Goal: Information Seeking & Learning: Learn about a topic

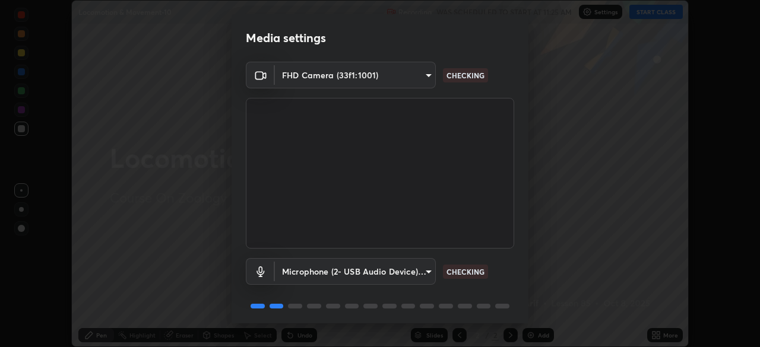
scroll to position [42, 0]
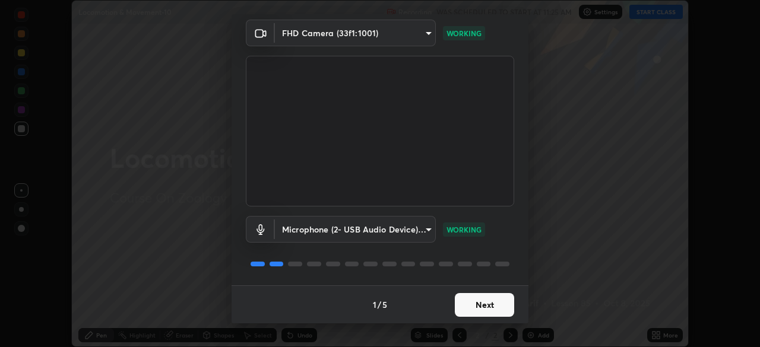
click at [488, 308] on button "Next" at bounding box center [484, 305] width 59 height 24
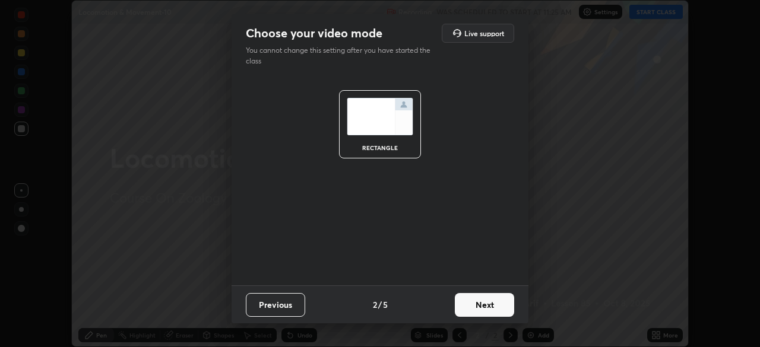
scroll to position [0, 0]
click at [487, 310] on button "Next" at bounding box center [484, 305] width 59 height 24
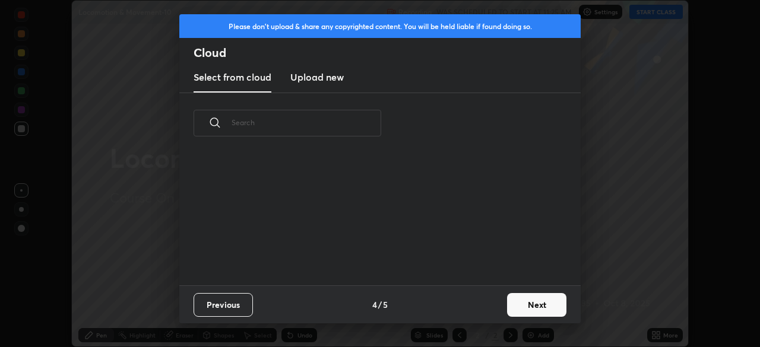
click at [499, 308] on div "Previous 4 / 5 Next" at bounding box center [379, 305] width 401 height 38
click at [525, 305] on button "Next" at bounding box center [536, 305] width 59 height 24
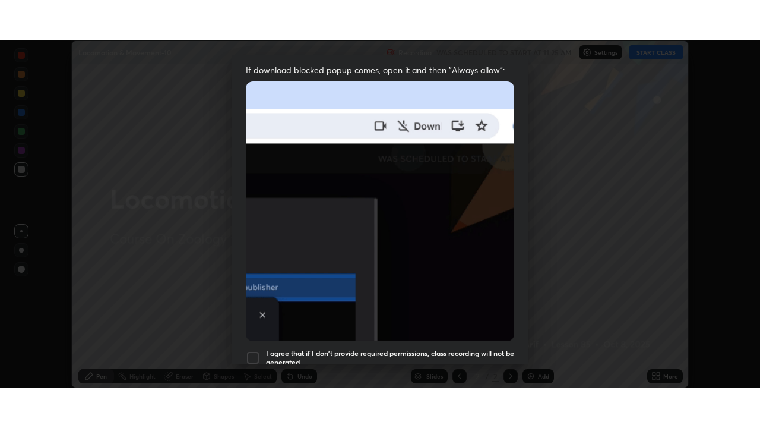
scroll to position [284, 0]
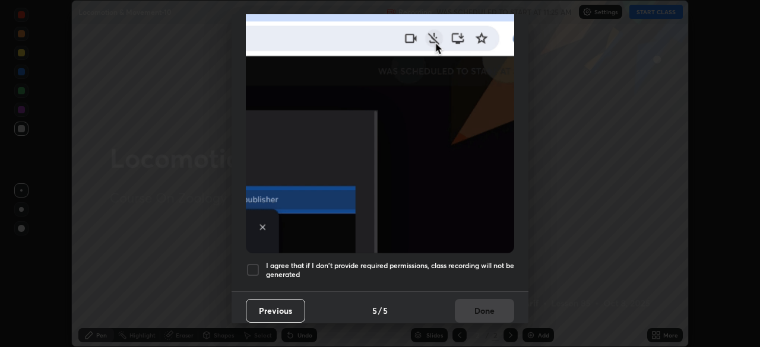
click at [466, 261] on h5 "I agree that if I don't provide required permissions, class recording will not …" at bounding box center [390, 270] width 248 height 18
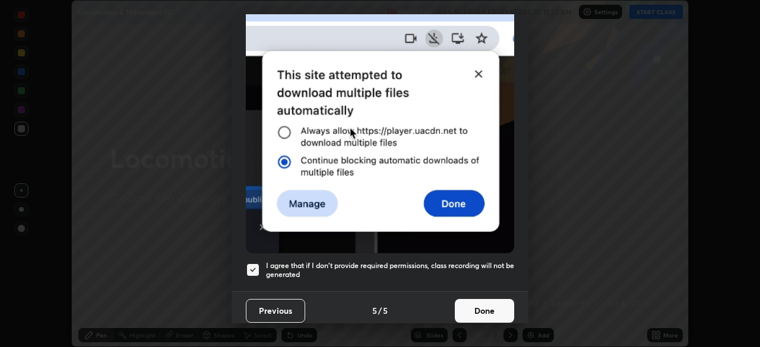
click at [483, 306] on button "Done" at bounding box center [484, 311] width 59 height 24
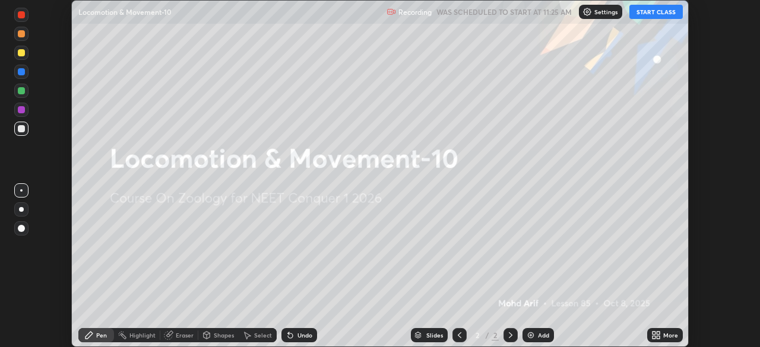
click at [670, 337] on div "More" at bounding box center [670, 336] width 15 height 6
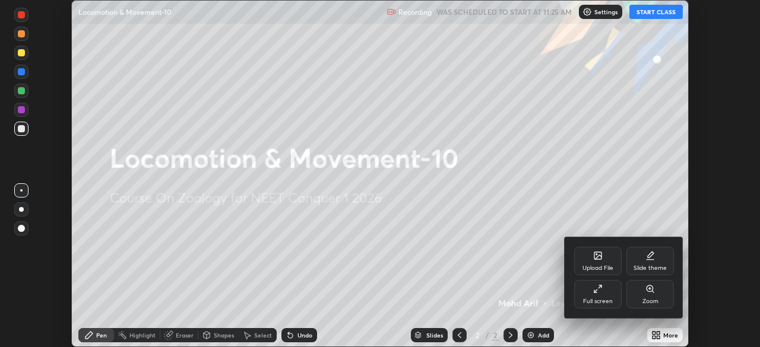
click at [608, 297] on div "Full screen" at bounding box center [598, 294] width 48 height 29
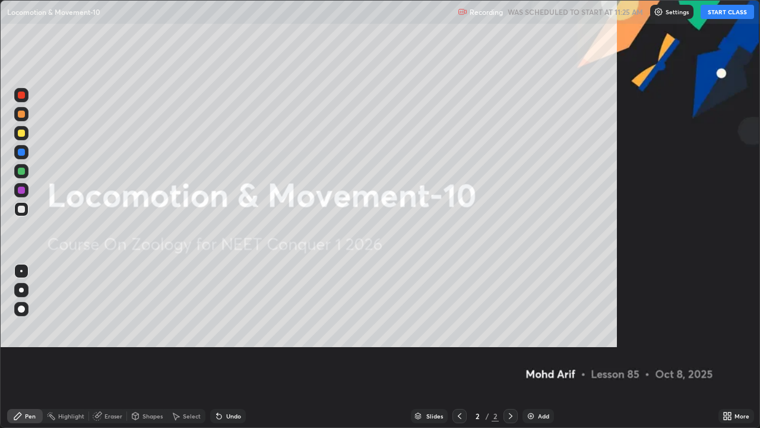
scroll to position [428, 760]
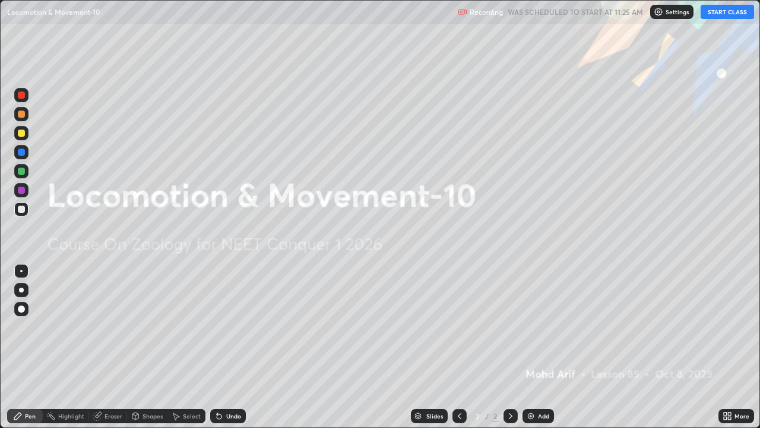
click at [733, 15] on button "START CLASS" at bounding box center [727, 12] width 53 height 14
click at [538, 347] on div "Add" at bounding box center [543, 416] width 11 height 6
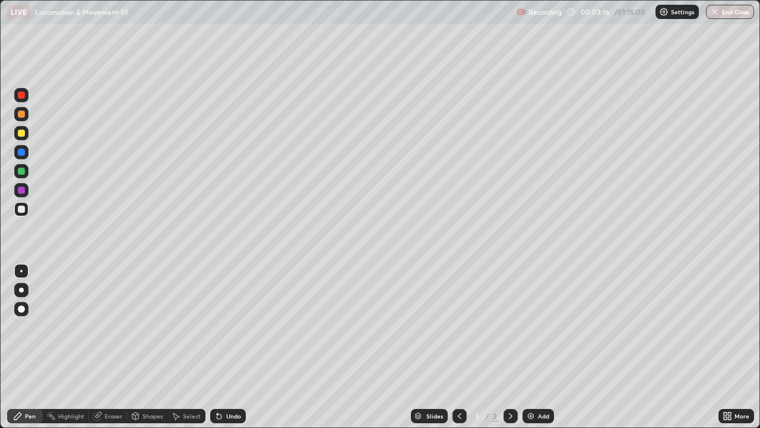
click at [23, 291] on div at bounding box center [21, 289] width 5 height 5
click at [21, 135] on div at bounding box center [21, 132] width 7 height 7
click at [21, 131] on div at bounding box center [21, 132] width 7 height 7
click at [24, 116] on div at bounding box center [21, 113] width 7 height 7
click at [24, 115] on div at bounding box center [21, 113] width 7 height 7
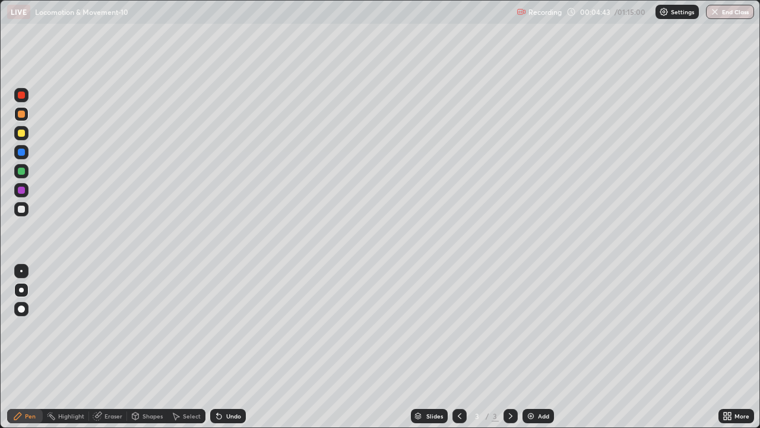
click at [26, 208] on div at bounding box center [21, 209] width 14 height 14
click at [24, 309] on div at bounding box center [21, 308] width 7 height 7
click at [22, 134] on div at bounding box center [21, 132] width 7 height 7
click at [22, 133] on div at bounding box center [21, 132] width 7 height 7
click at [227, 347] on div "Undo" at bounding box center [233, 416] width 15 height 6
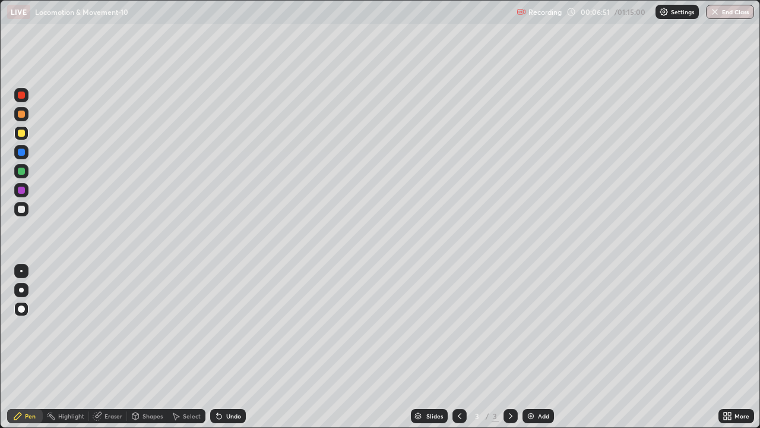
click at [233, 347] on div "Undo" at bounding box center [233, 416] width 15 height 6
click at [228, 347] on div "Undo" at bounding box center [228, 416] width 36 height 14
click at [226, 347] on div "Undo" at bounding box center [228, 416] width 36 height 14
click at [225, 347] on div "Undo" at bounding box center [228, 416] width 36 height 14
click at [226, 347] on div "Undo" at bounding box center [228, 416] width 36 height 14
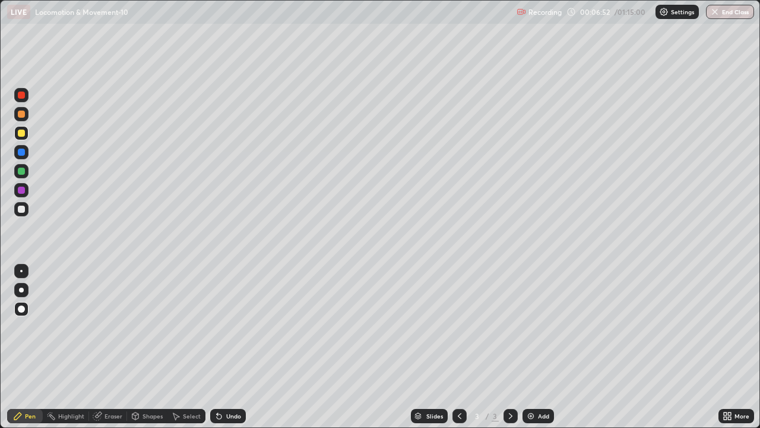
click at [226, 347] on div "Undo" at bounding box center [228, 416] width 36 height 14
click at [227, 347] on div "Undo" at bounding box center [228, 416] width 36 height 14
click at [227, 347] on div "Undo" at bounding box center [233, 416] width 15 height 6
click at [22, 290] on div at bounding box center [21, 289] width 5 height 5
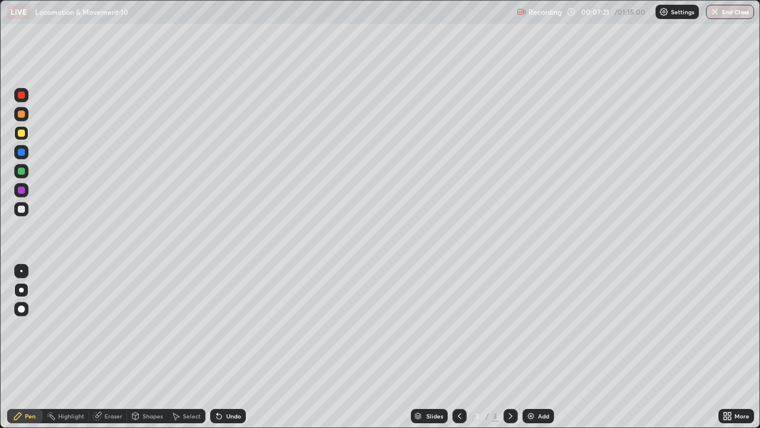
click at [23, 208] on div at bounding box center [21, 208] width 7 height 7
click at [102, 347] on div "Eraser" at bounding box center [108, 416] width 38 height 14
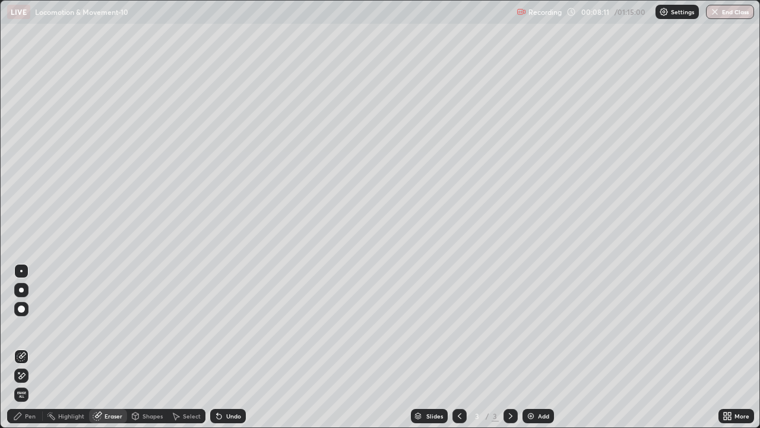
click at [29, 347] on div "Pen" at bounding box center [30, 416] width 11 height 6
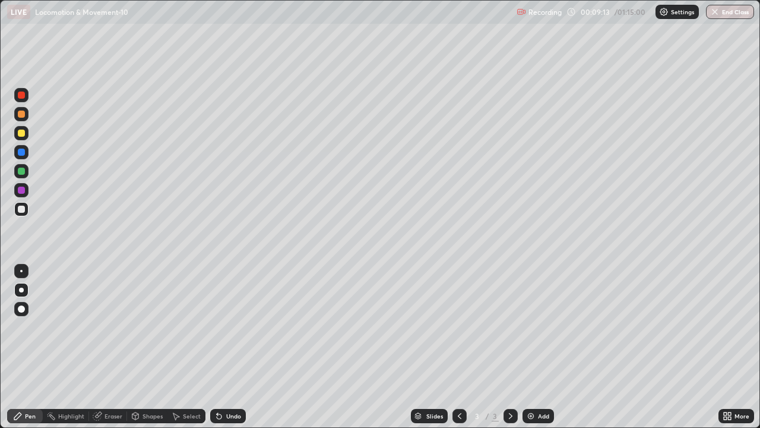
click at [20, 115] on div at bounding box center [21, 113] width 7 height 7
click at [224, 347] on div "Undo" at bounding box center [228, 416] width 36 height 14
click at [24, 135] on div at bounding box center [21, 132] width 7 height 7
click at [23, 115] on div at bounding box center [21, 113] width 7 height 7
click at [28, 210] on div at bounding box center [21, 209] width 14 height 14
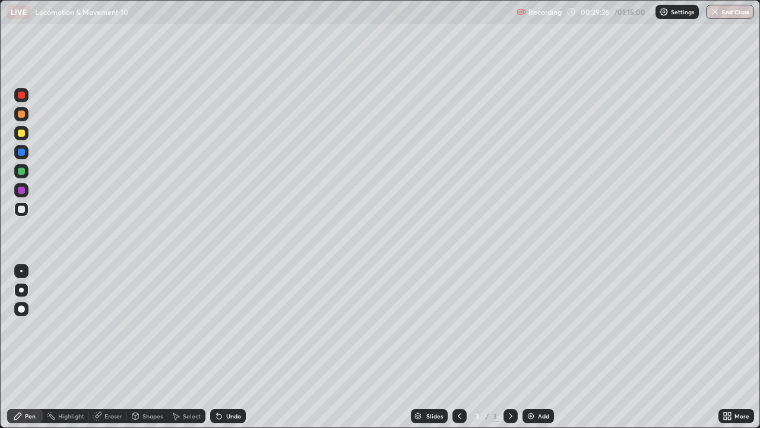
click at [540, 347] on div "Add" at bounding box center [543, 416] width 11 height 6
click at [27, 290] on div at bounding box center [21, 290] width 14 height 14
click at [21, 290] on div at bounding box center [21, 289] width 5 height 5
click at [23, 115] on div at bounding box center [21, 113] width 7 height 7
click at [24, 113] on div at bounding box center [21, 113] width 7 height 7
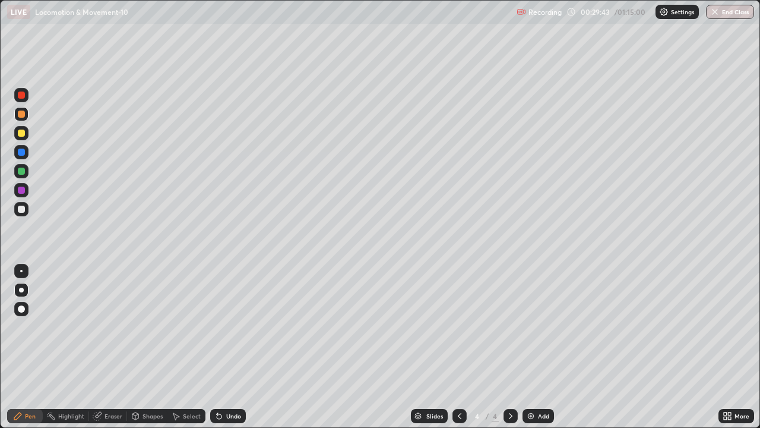
click at [23, 132] on div at bounding box center [21, 132] width 7 height 7
click at [230, 347] on div "Undo" at bounding box center [233, 416] width 15 height 6
click at [229, 347] on div "Undo" at bounding box center [228, 416] width 36 height 14
click at [26, 210] on div at bounding box center [21, 209] width 14 height 14
click at [21, 114] on div at bounding box center [21, 113] width 7 height 7
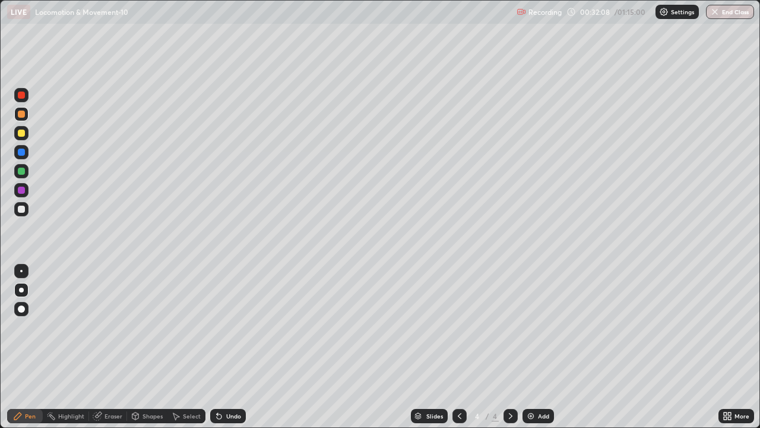
click at [24, 131] on div at bounding box center [21, 132] width 7 height 7
click at [28, 212] on div at bounding box center [21, 209] width 14 height 14
click at [26, 94] on div at bounding box center [21, 95] width 14 height 14
click at [26, 307] on div at bounding box center [21, 309] width 14 height 14
click at [458, 347] on icon at bounding box center [460, 416] width 10 height 10
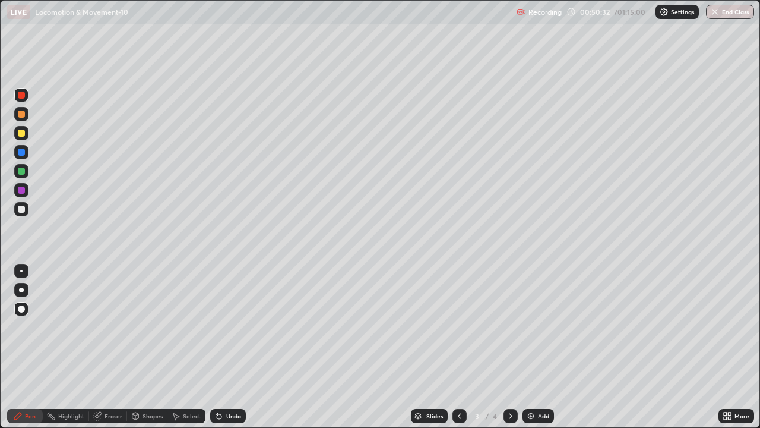
click at [509, 347] on icon at bounding box center [511, 416] width 10 height 10
click at [540, 347] on div "Add" at bounding box center [543, 416] width 11 height 6
click at [23, 209] on div at bounding box center [21, 208] width 7 height 7
click at [23, 134] on div at bounding box center [21, 132] width 7 height 7
click at [21, 288] on div at bounding box center [21, 289] width 5 height 5
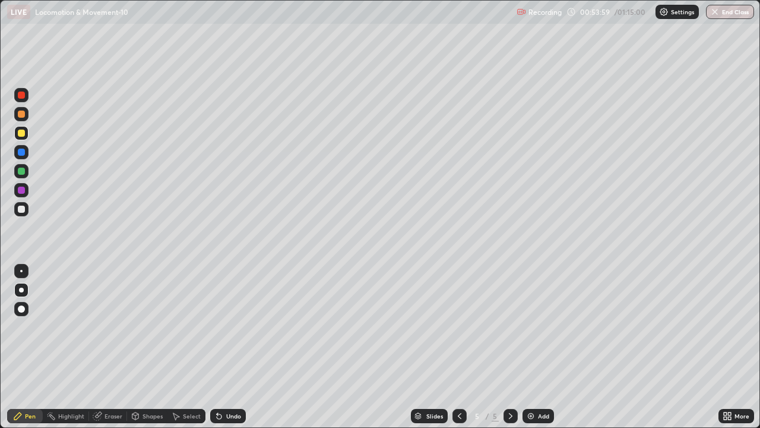
click at [23, 211] on div at bounding box center [21, 208] width 7 height 7
click at [20, 135] on div at bounding box center [21, 132] width 7 height 7
click at [232, 347] on div "Undo" at bounding box center [233, 416] width 15 height 6
click at [24, 153] on div at bounding box center [21, 151] width 7 height 7
click at [21, 173] on div at bounding box center [21, 170] width 7 height 7
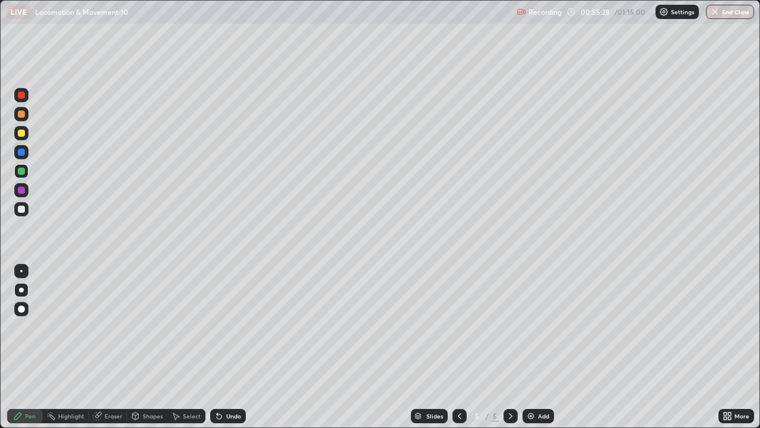
click at [21, 191] on div at bounding box center [21, 189] width 7 height 7
click at [24, 136] on div at bounding box center [21, 133] width 14 height 14
click at [24, 153] on div at bounding box center [21, 151] width 7 height 7
click at [223, 347] on div "Undo" at bounding box center [228, 416] width 36 height 14
click at [23, 207] on div at bounding box center [21, 208] width 7 height 7
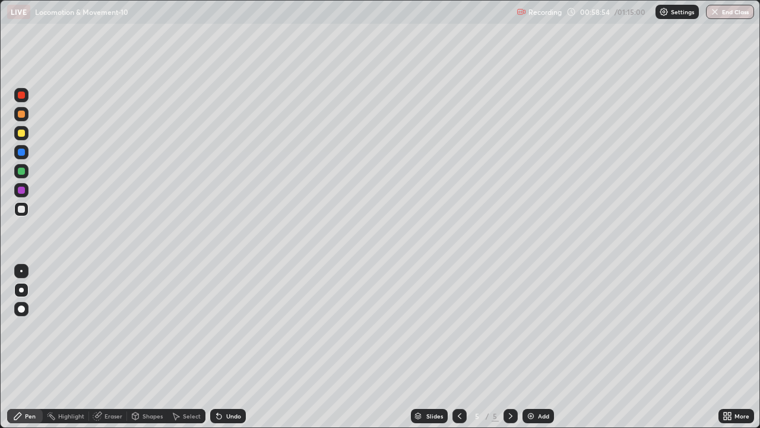
click at [23, 173] on div at bounding box center [21, 170] width 7 height 7
click at [28, 347] on div "Pen" at bounding box center [30, 416] width 11 height 6
click at [21, 271] on div at bounding box center [21, 271] width 2 height 2
click at [107, 347] on div "Eraser" at bounding box center [114, 416] width 18 height 6
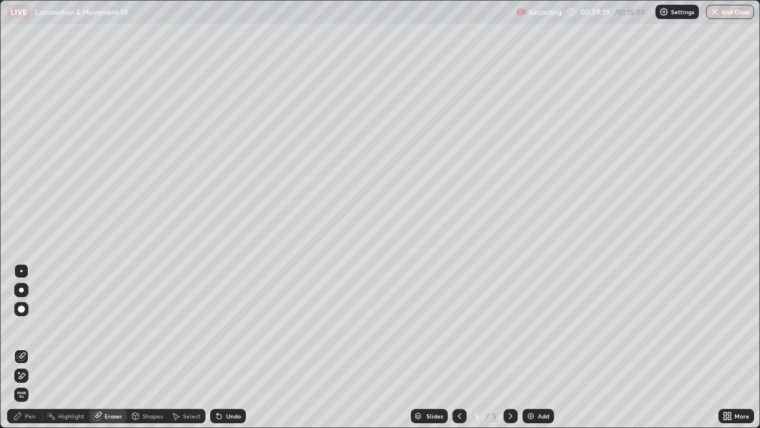
click at [24, 347] on div "Pen" at bounding box center [25, 416] width 36 height 14
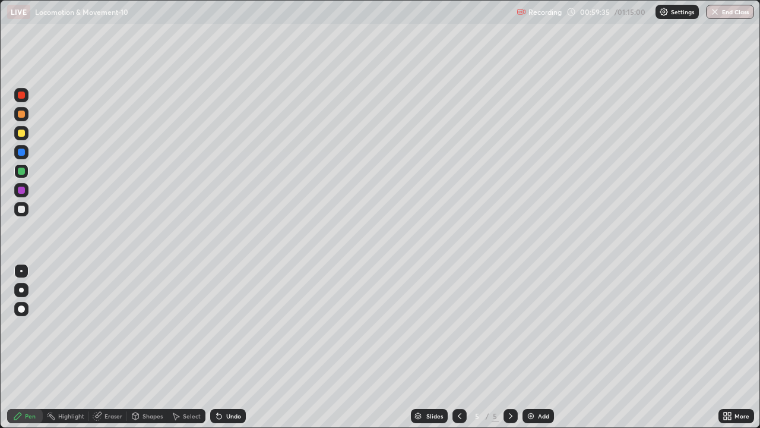
click at [69, 347] on div "Highlight" at bounding box center [71, 416] width 26 height 6
click at [102, 347] on icon at bounding box center [98, 416] width 10 height 10
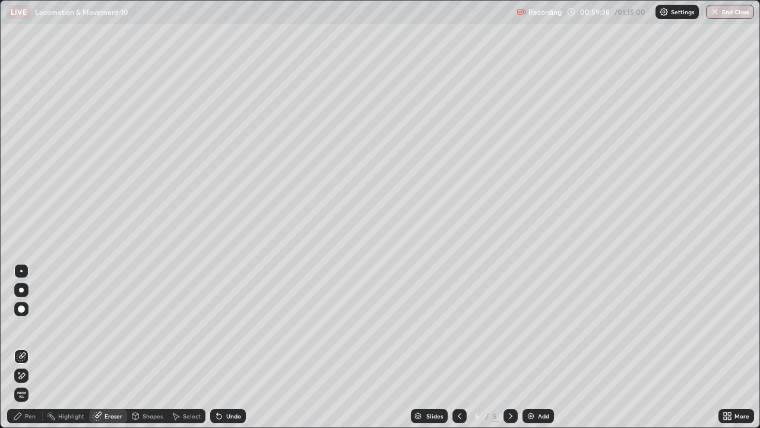
click at [30, 347] on div "Pen" at bounding box center [30, 416] width 11 height 6
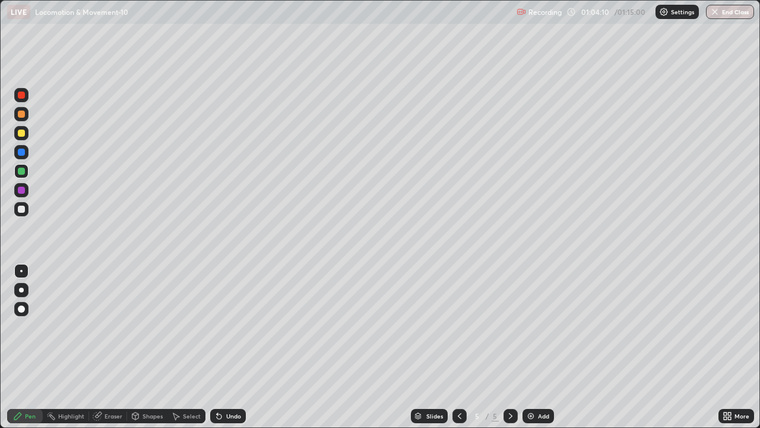
click at [230, 347] on div "Undo" at bounding box center [233, 416] width 15 height 6
click at [227, 347] on div "Undo" at bounding box center [228, 416] width 36 height 14
click at [715, 14] on img "button" at bounding box center [715, 12] width 10 height 10
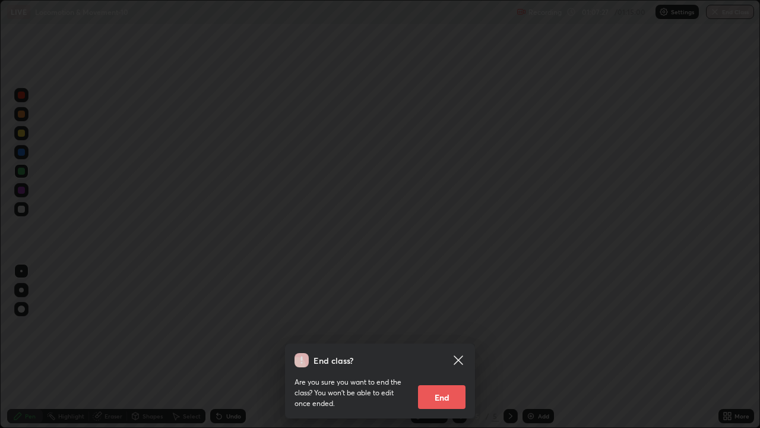
click at [447, 347] on button "End" at bounding box center [442, 397] width 48 height 24
